Goal: Transaction & Acquisition: Purchase product/service

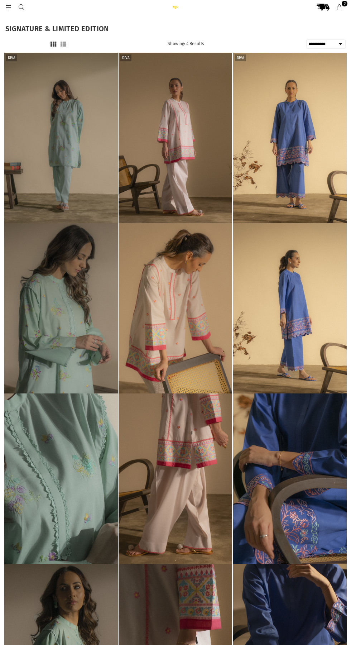
select select "**********"
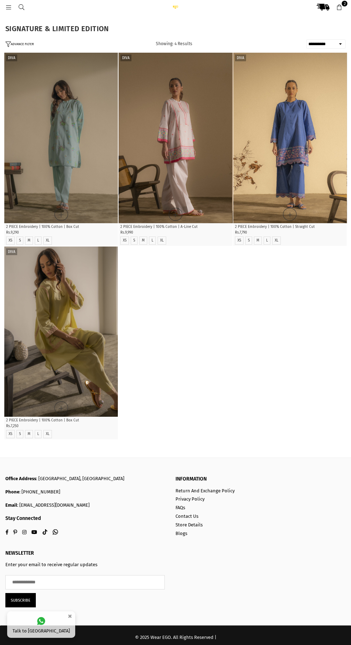
click at [310, 166] on img "1 / 5" at bounding box center [290, 138] width 114 height 171
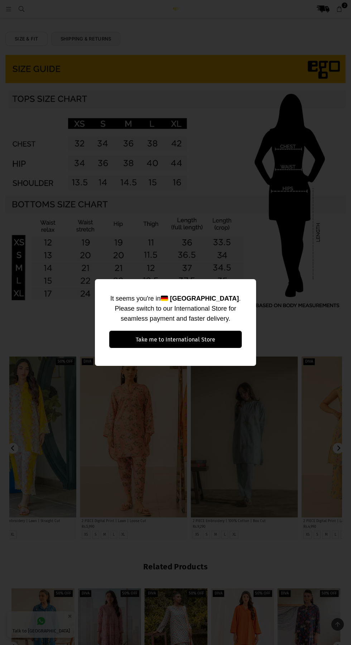
scroll to position [261, 0]
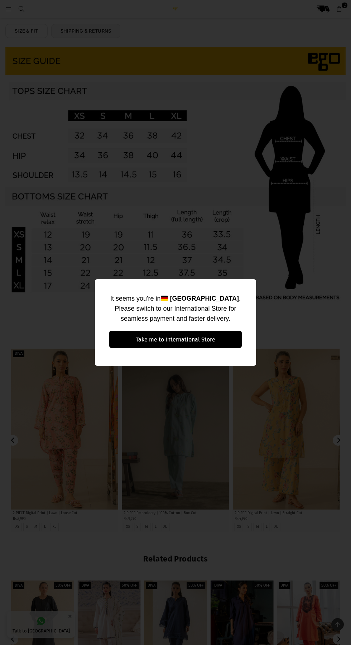
click at [248, 301] on div "It seems you're in Germany . Please switch to our International Store for seaml…" at bounding box center [175, 322] width 351 height 645
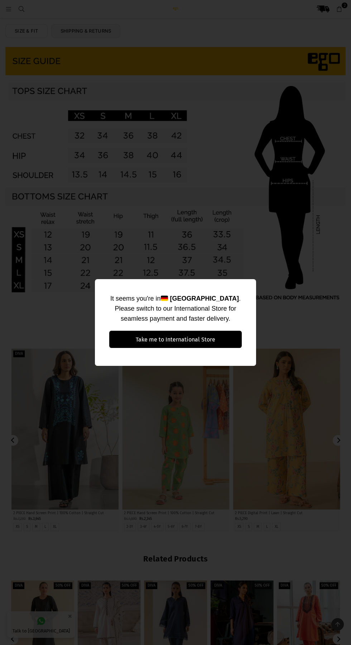
click at [236, 300] on div "It seems you're in Germany . Please switch to our International Store for seaml…" at bounding box center [175, 322] width 351 height 645
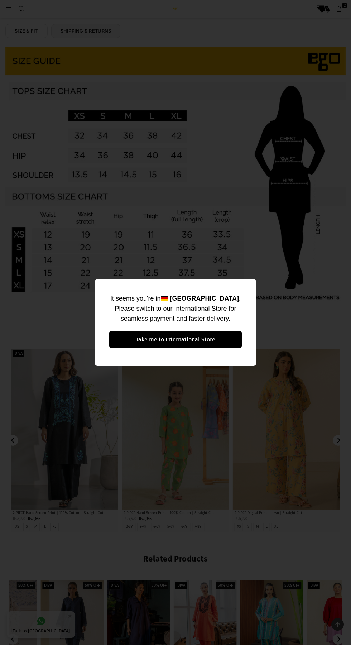
click at [244, 303] on div "It seems you're in Germany . Please switch to our International Store for seaml…" at bounding box center [175, 322] width 351 height 645
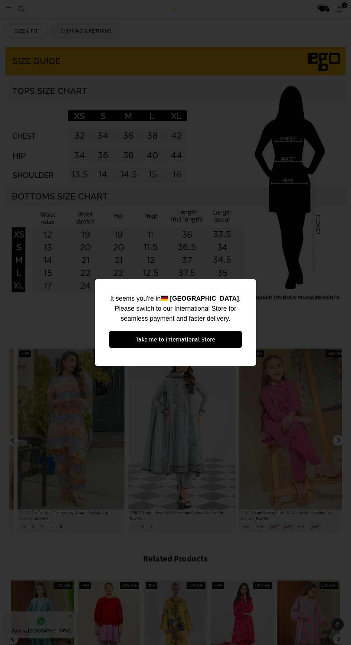
click at [242, 309] on div "It seems you're in Germany . Please switch to our International Store for seaml…" at bounding box center [175, 322] width 161 height 87
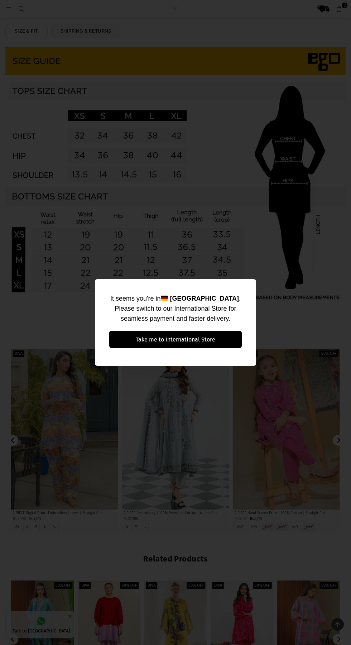
click at [248, 294] on div "It seems you're in Germany . Please switch to our International Store for seaml…" at bounding box center [175, 322] width 351 height 645
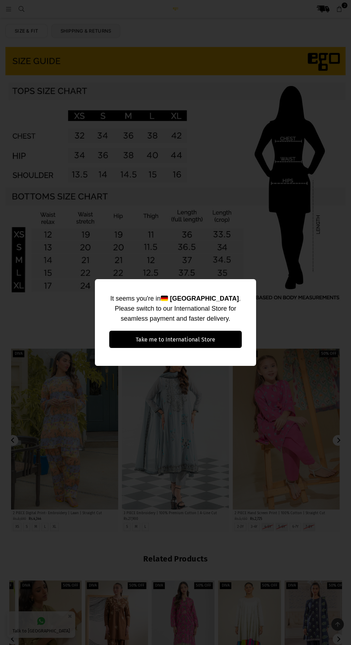
click at [241, 298] on div "It seems you're in Germany . Please switch to our International Store for seaml…" at bounding box center [175, 322] width 351 height 645
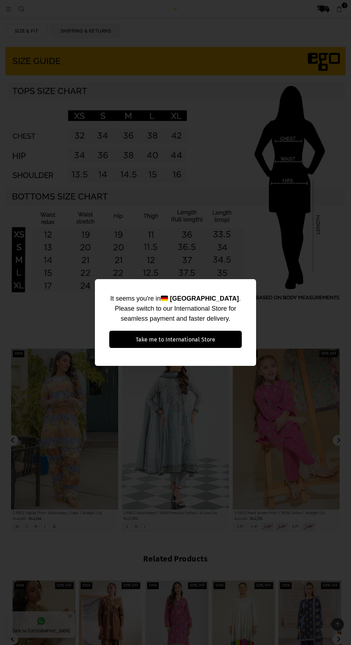
click at [243, 294] on div "It seems you're in Germany . Please switch to our International Store for seaml…" at bounding box center [175, 322] width 351 height 645
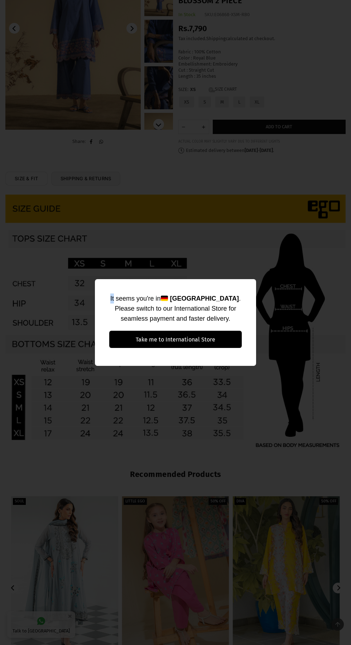
scroll to position [0, 0]
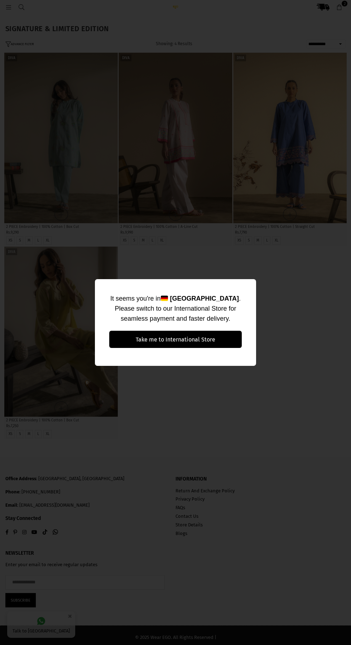
select select "**********"
click at [243, 270] on div "It seems you're in Germany . Please switch to our International Store for seaml…" at bounding box center [175, 322] width 351 height 645
click at [241, 269] on div "It seems you're in Germany . Please switch to our International Store for seaml…" at bounding box center [175, 322] width 351 height 645
click at [240, 267] on div "It seems you're in Germany . Please switch to our International Store for seaml…" at bounding box center [175, 322] width 351 height 645
click at [247, 268] on div "It seems you're in Germany . Please switch to our International Store for seaml…" at bounding box center [175, 322] width 351 height 645
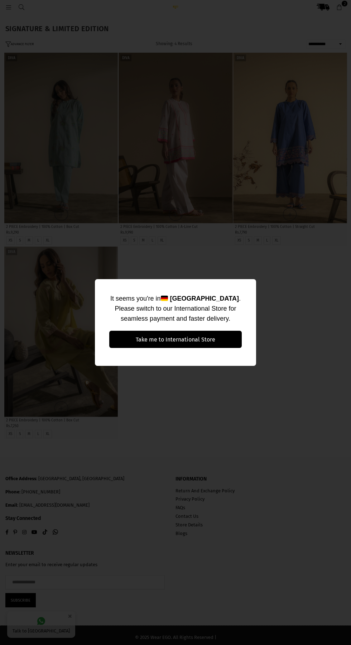
click at [240, 275] on div "It seems you're in Germany . Please switch to our International Store for seaml…" at bounding box center [175, 322] width 351 height 645
click at [252, 273] on div "It seems you're in Germany . Please switch to our International Store for seaml…" at bounding box center [175, 322] width 351 height 645
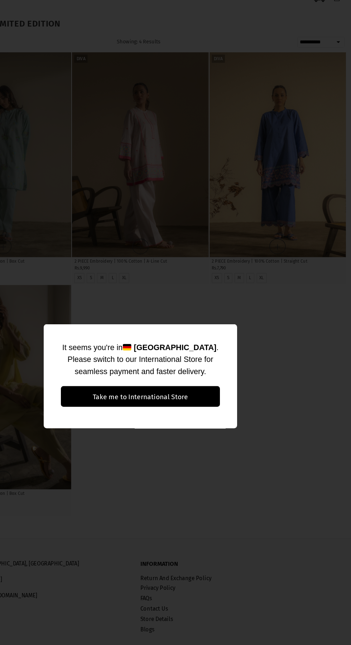
click at [236, 292] on div "It seems you're in Germany . Please switch to our International Store for seaml…" at bounding box center [175, 322] width 161 height 87
click at [229, 334] on button "Take me to International Store" at bounding box center [175, 339] width 133 height 17
click at [239, 274] on div "It seems you're in Germany . Please switch to our International Store for seaml…" at bounding box center [175, 322] width 351 height 645
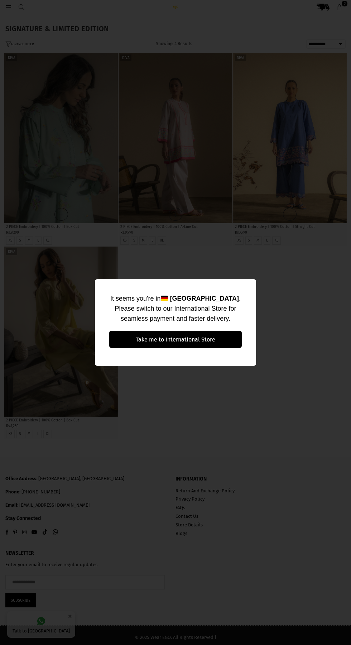
select select "**********"
